Goal: Task Accomplishment & Management: Use online tool/utility

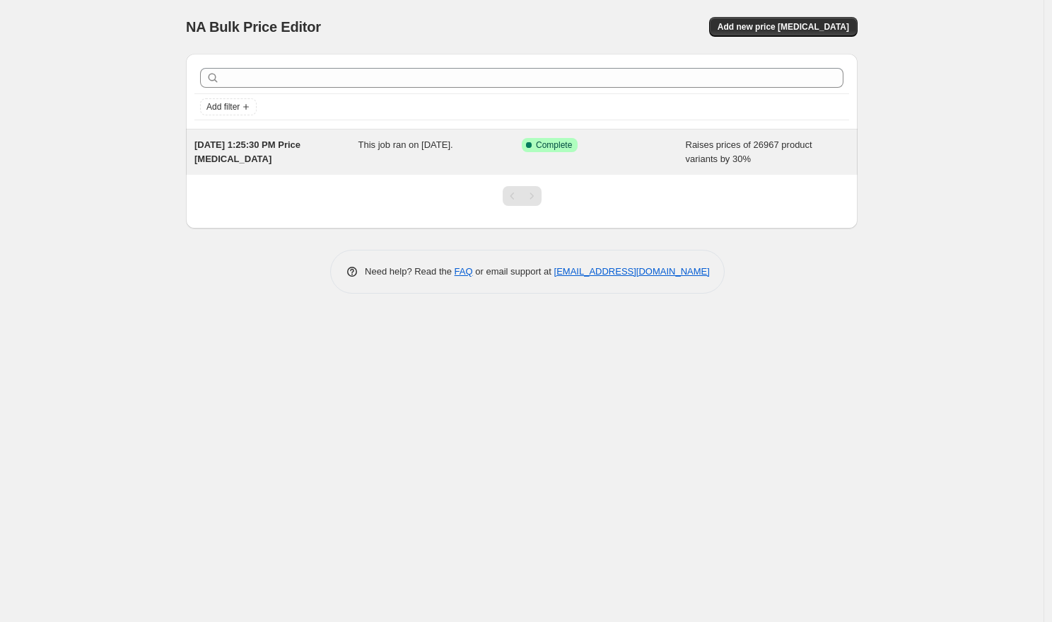
click at [260, 147] on span "[DATE] 1:25:30 PM Price [MEDICAL_DATA]" at bounding box center [247, 151] width 106 height 25
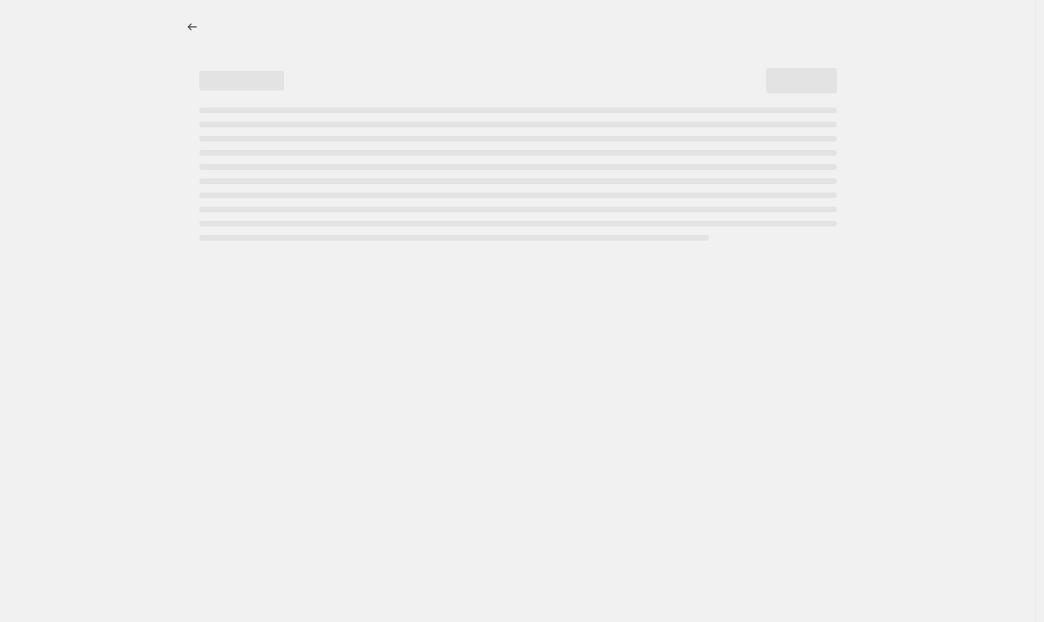
select select "percentage"
